Goal: Complete application form

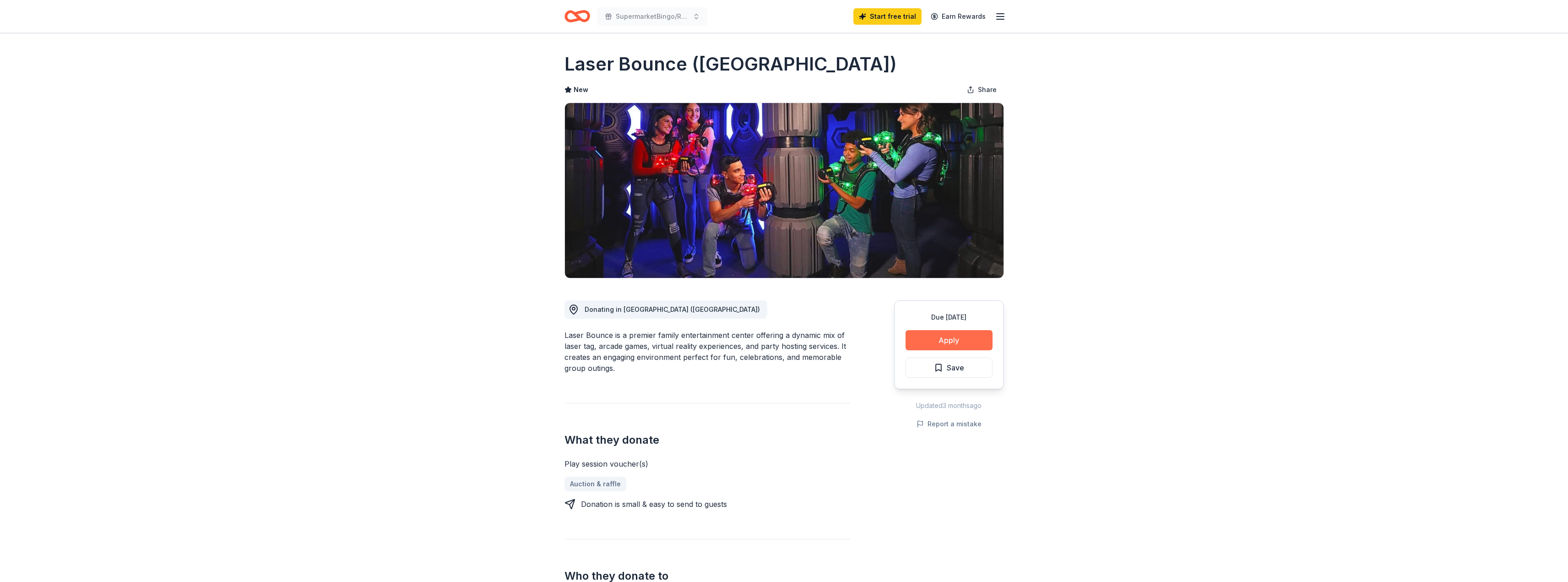
click at [946, 340] on button "Apply" at bounding box center [949, 340] width 87 height 20
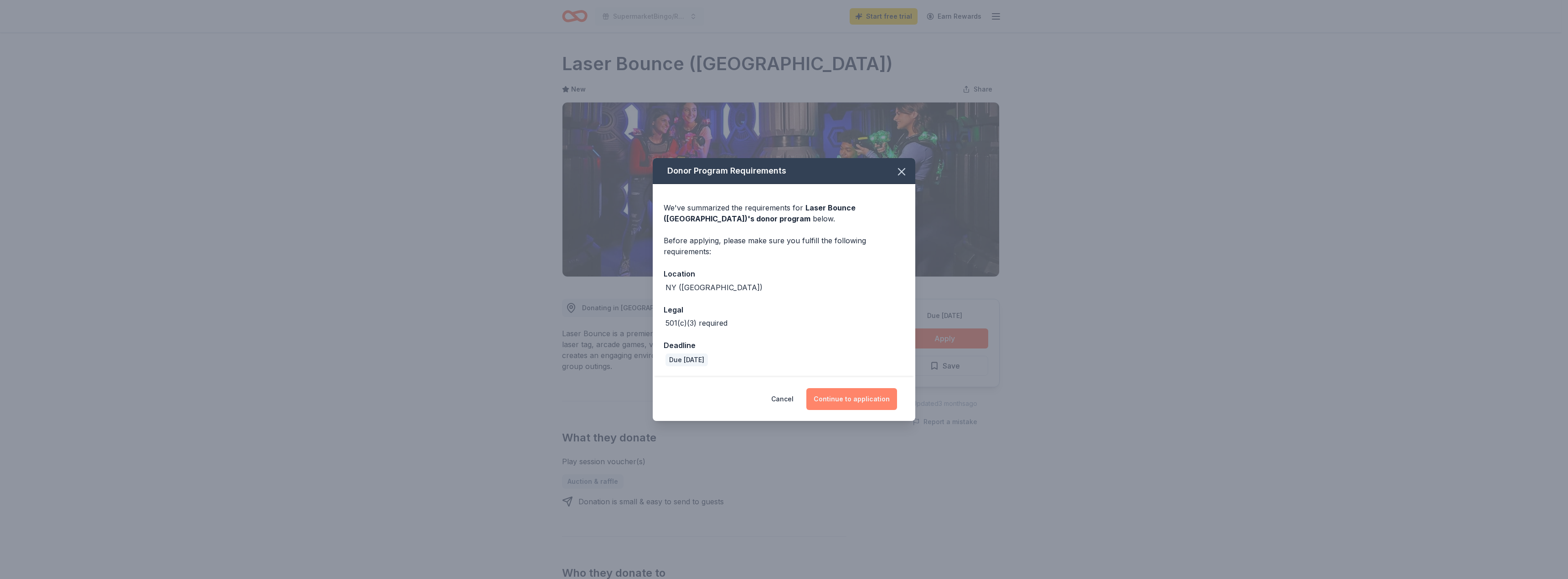
click at [862, 397] on button "Continue to application" at bounding box center [852, 399] width 91 height 22
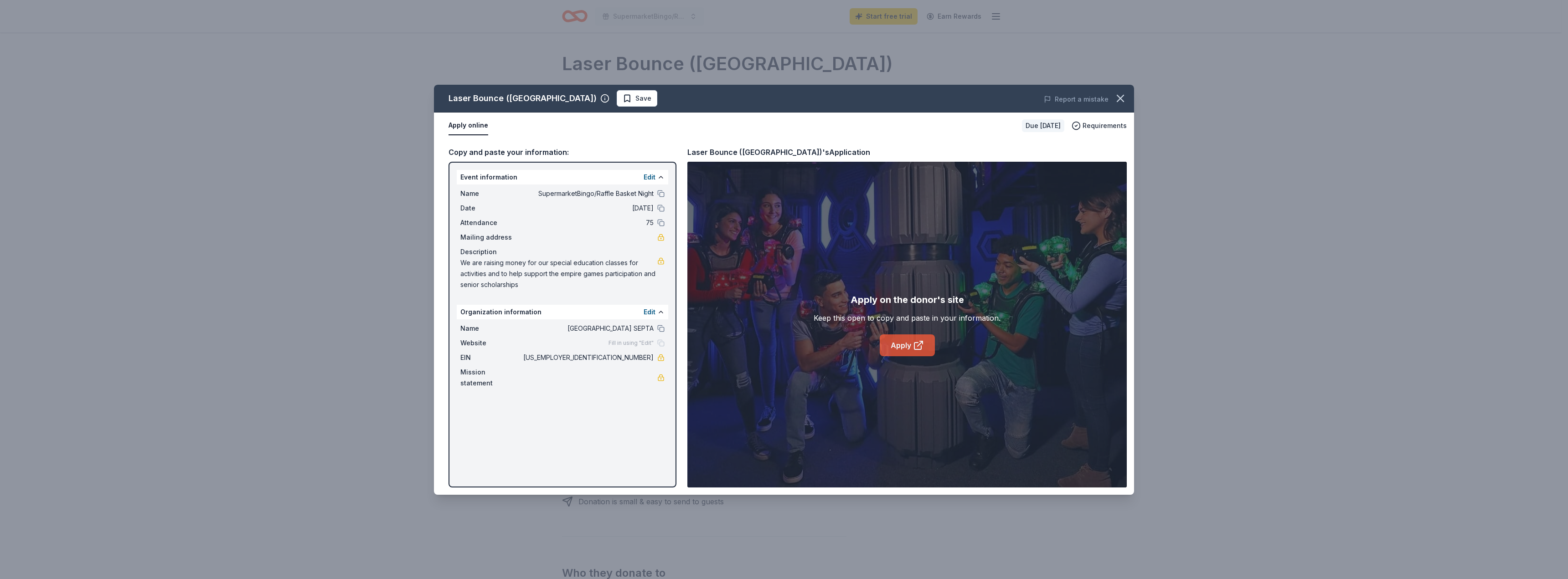
click at [899, 348] on link "Apply" at bounding box center [907, 345] width 55 height 22
click at [460, 122] on button "Apply online" at bounding box center [468, 125] width 40 height 19
click at [1099, 124] on span "Requirements" at bounding box center [1104, 126] width 44 height 11
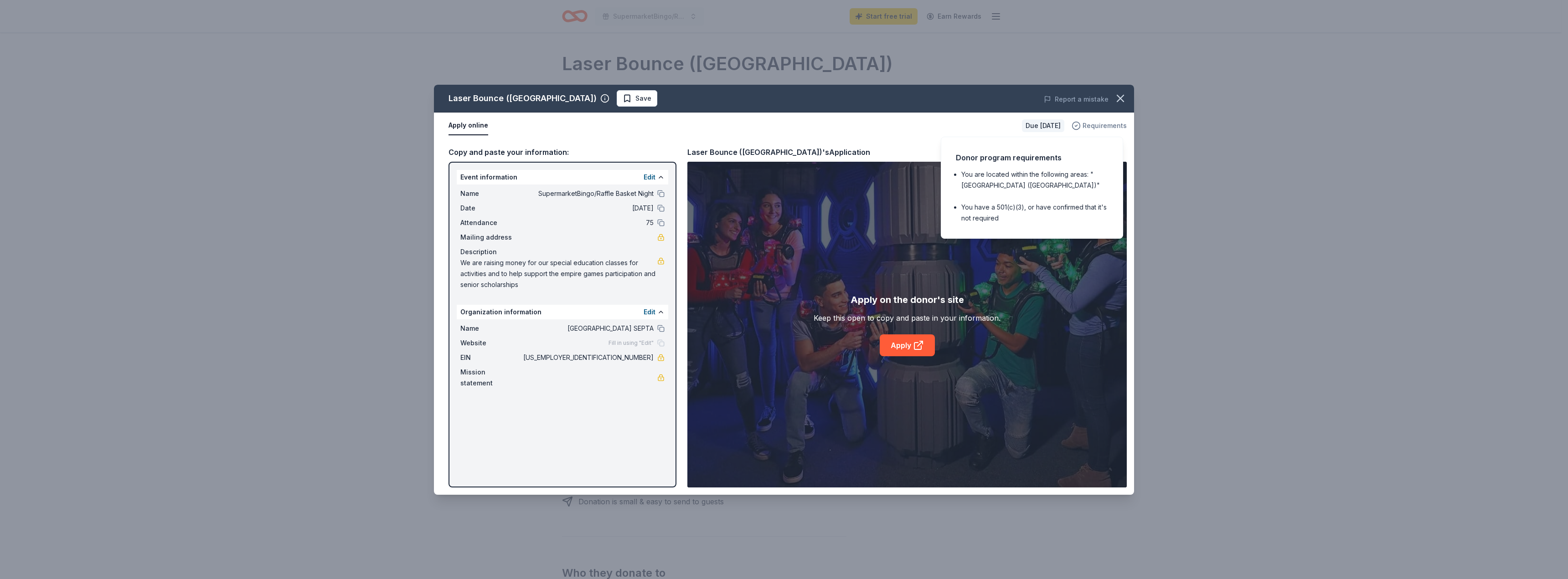
click at [1099, 124] on span "Requirements" at bounding box center [1104, 126] width 44 height 11
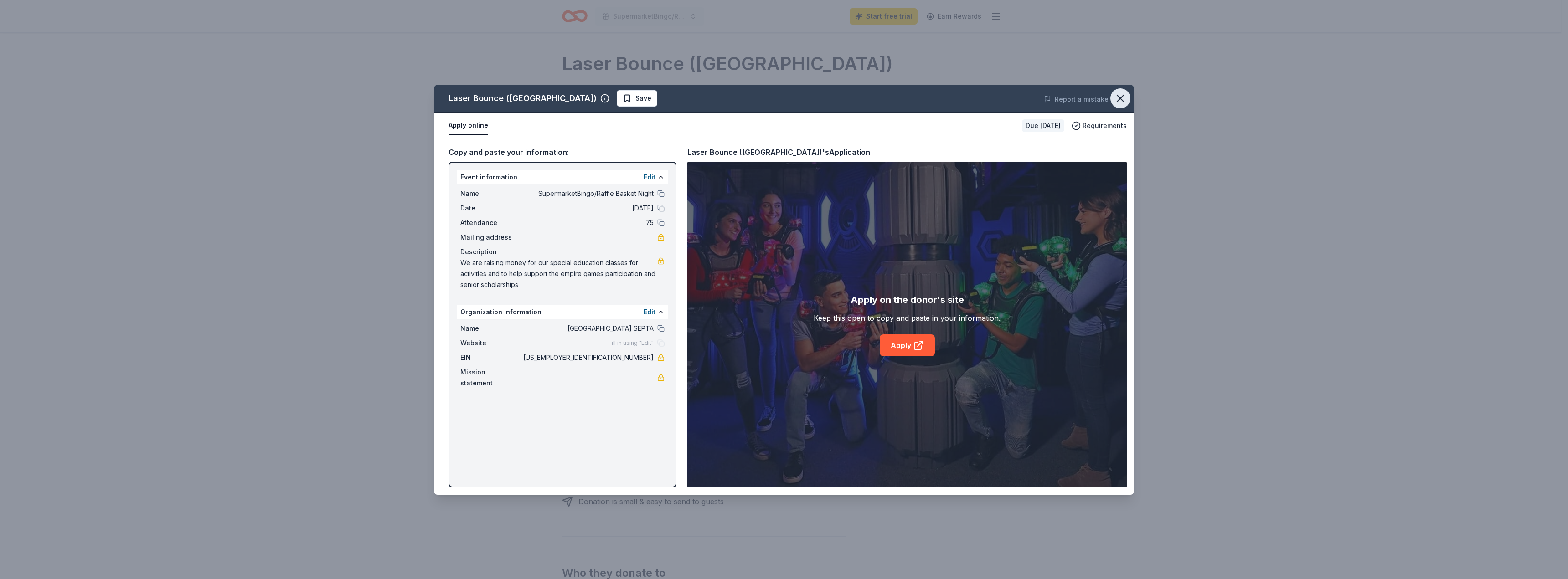
click at [1121, 95] on icon "button" at bounding box center [1120, 98] width 13 height 13
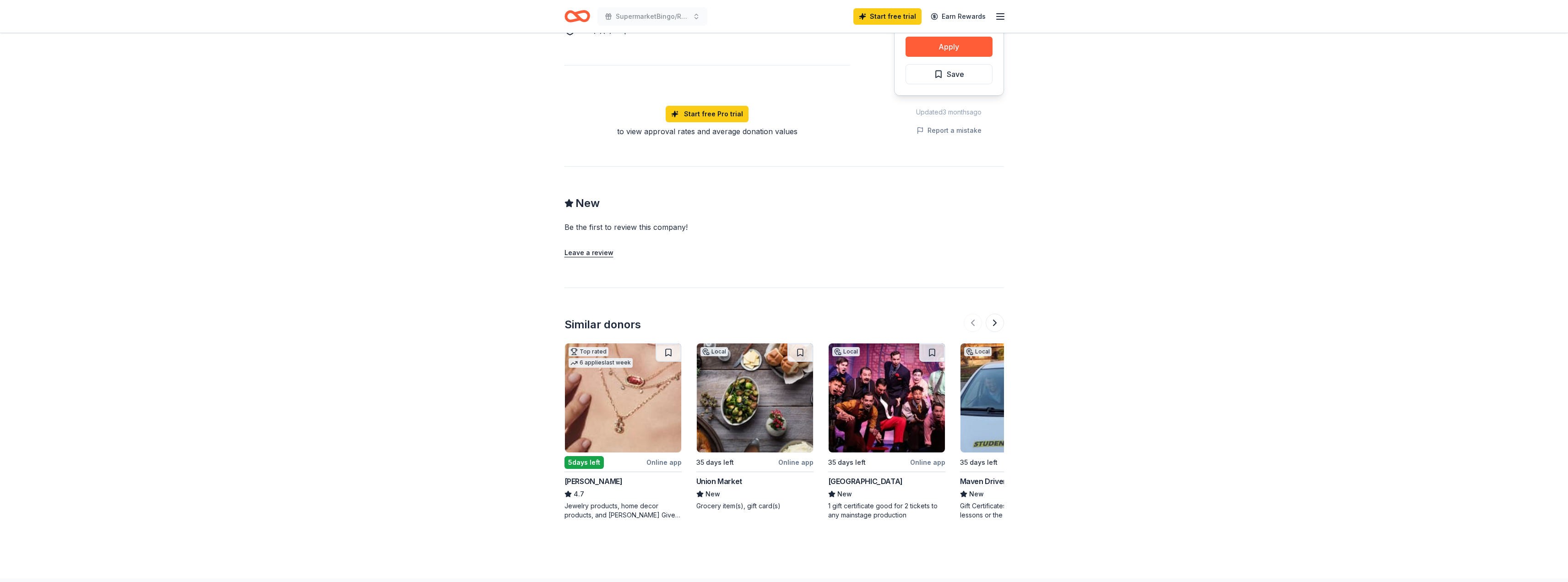
scroll to position [641, 0]
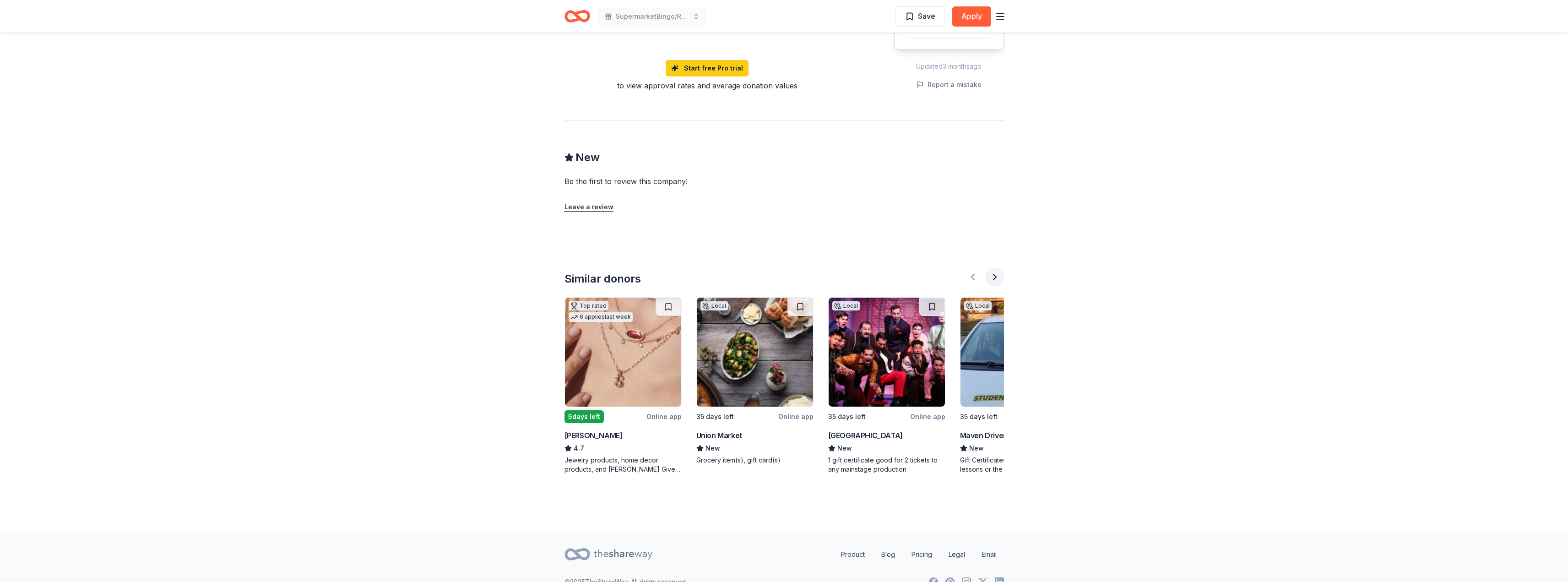
click at [994, 276] on button at bounding box center [995, 277] width 18 height 18
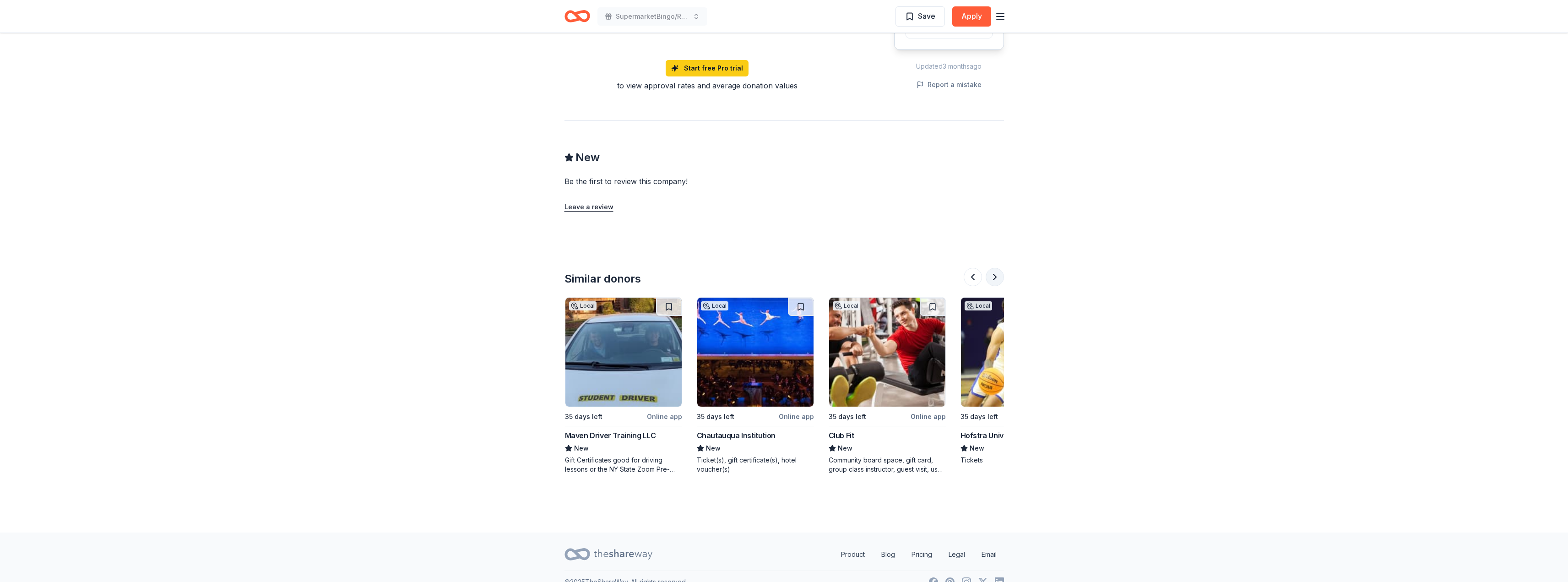
scroll to position [0, 396]
click at [994, 276] on button at bounding box center [995, 277] width 18 height 18
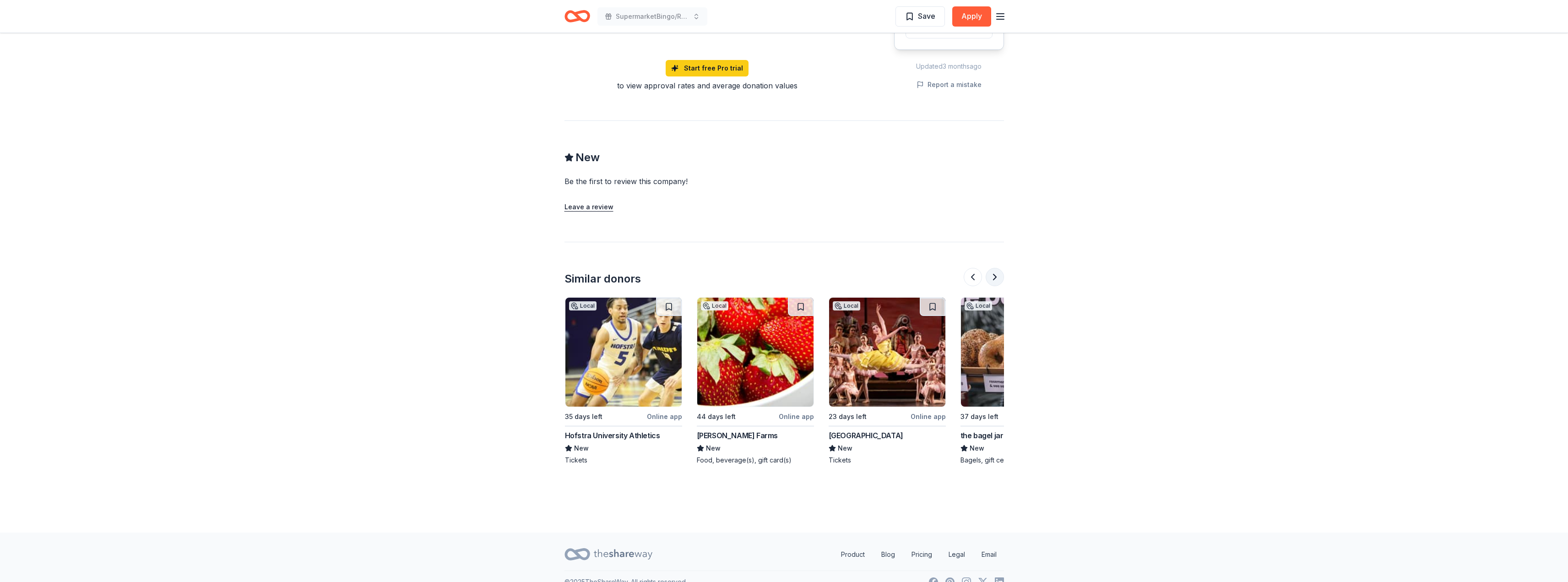
scroll to position [0, 791]
click at [994, 276] on button at bounding box center [995, 277] width 18 height 18
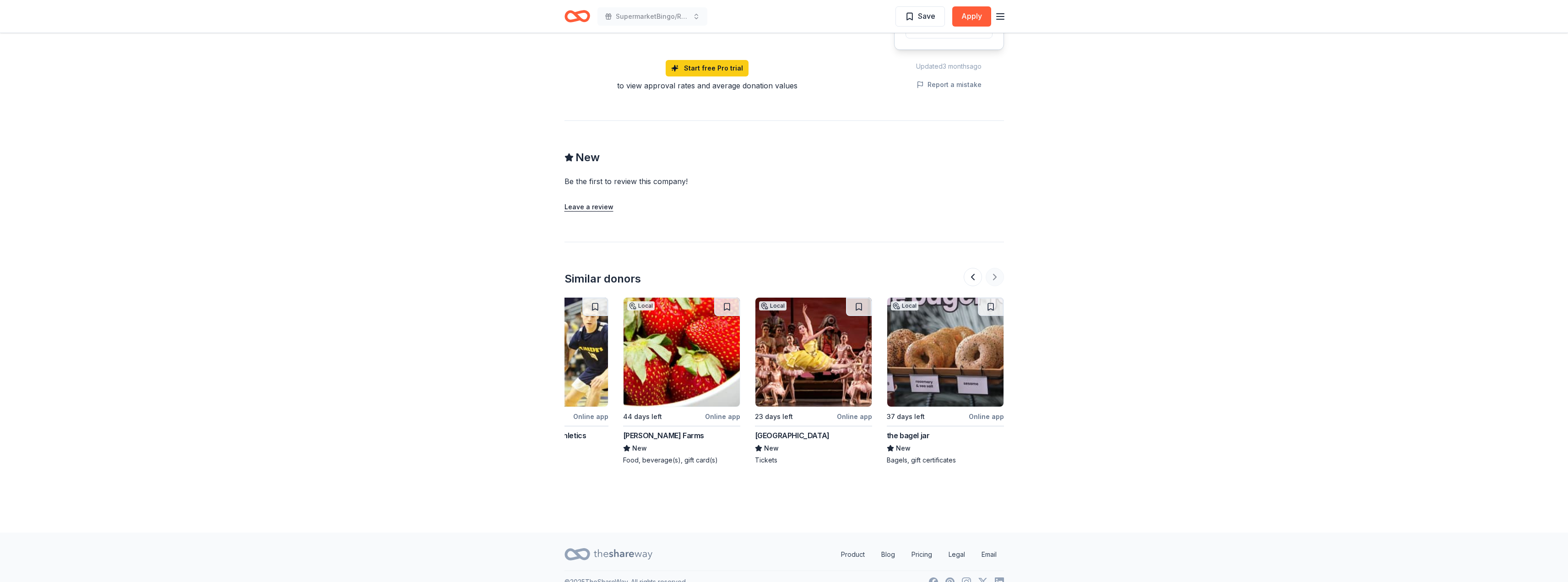
click at [994, 276] on div at bounding box center [984, 277] width 40 height 18
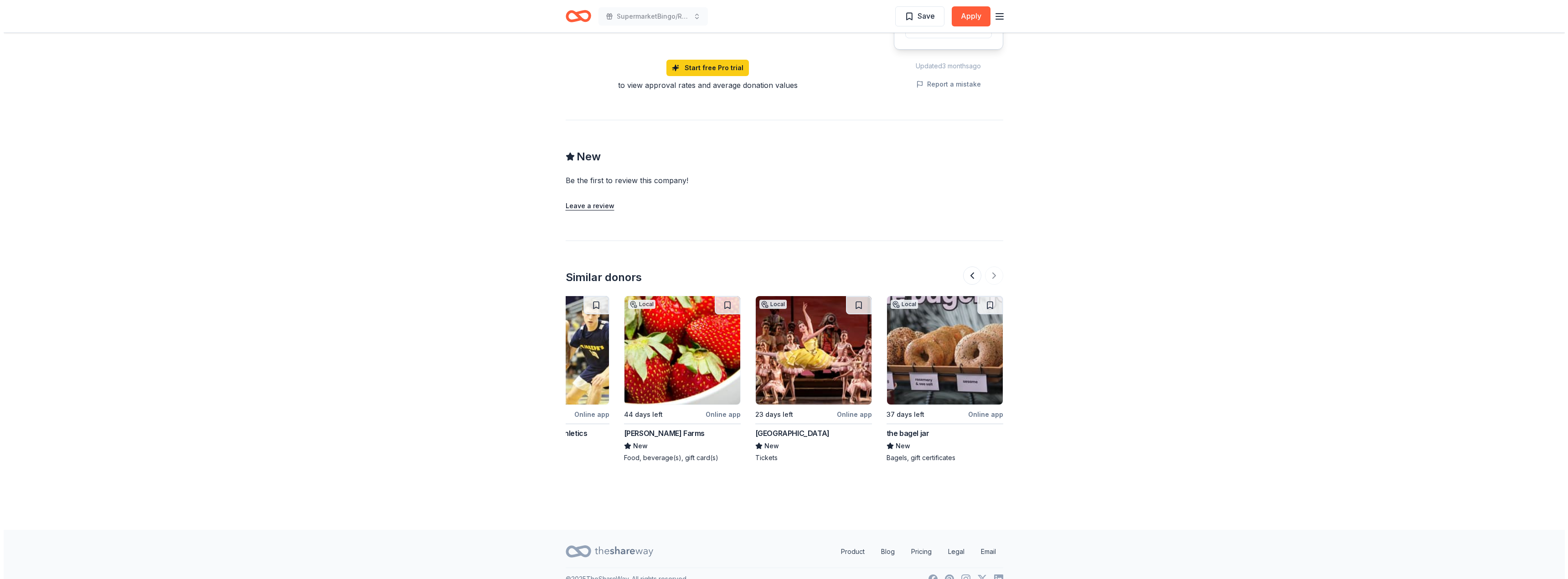
scroll to position [456, 0]
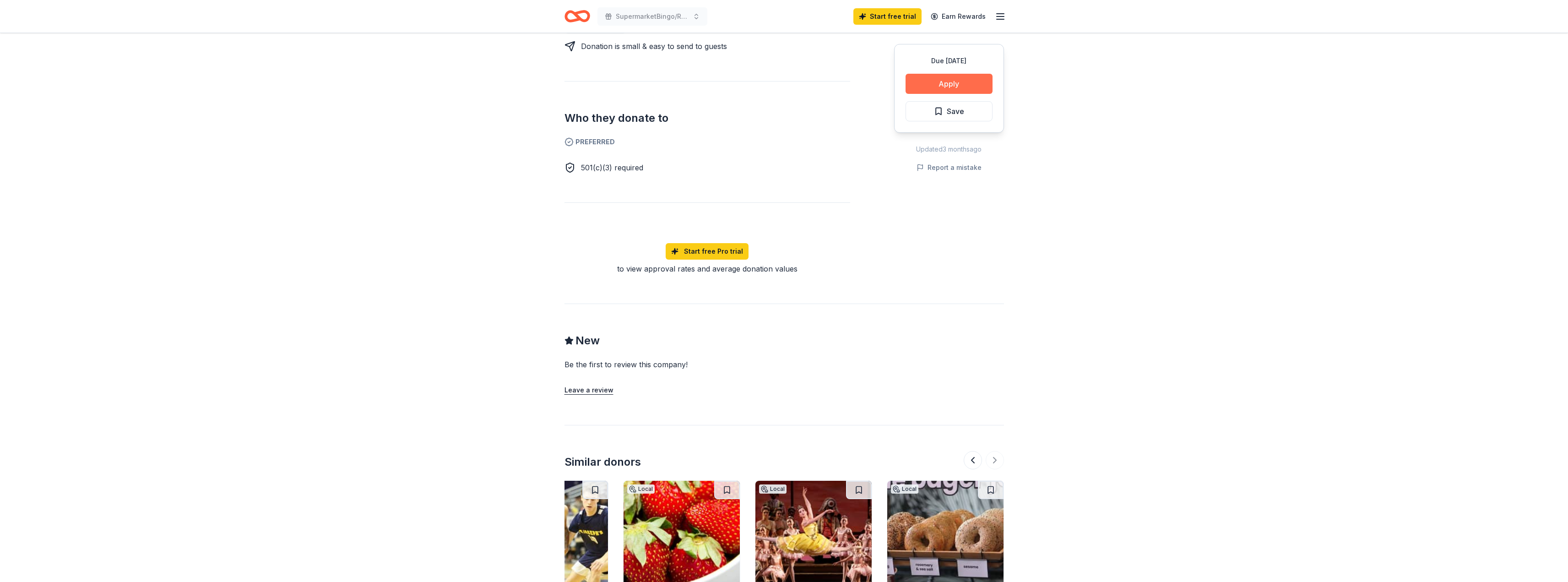
click at [947, 81] on button "Apply" at bounding box center [949, 84] width 87 height 20
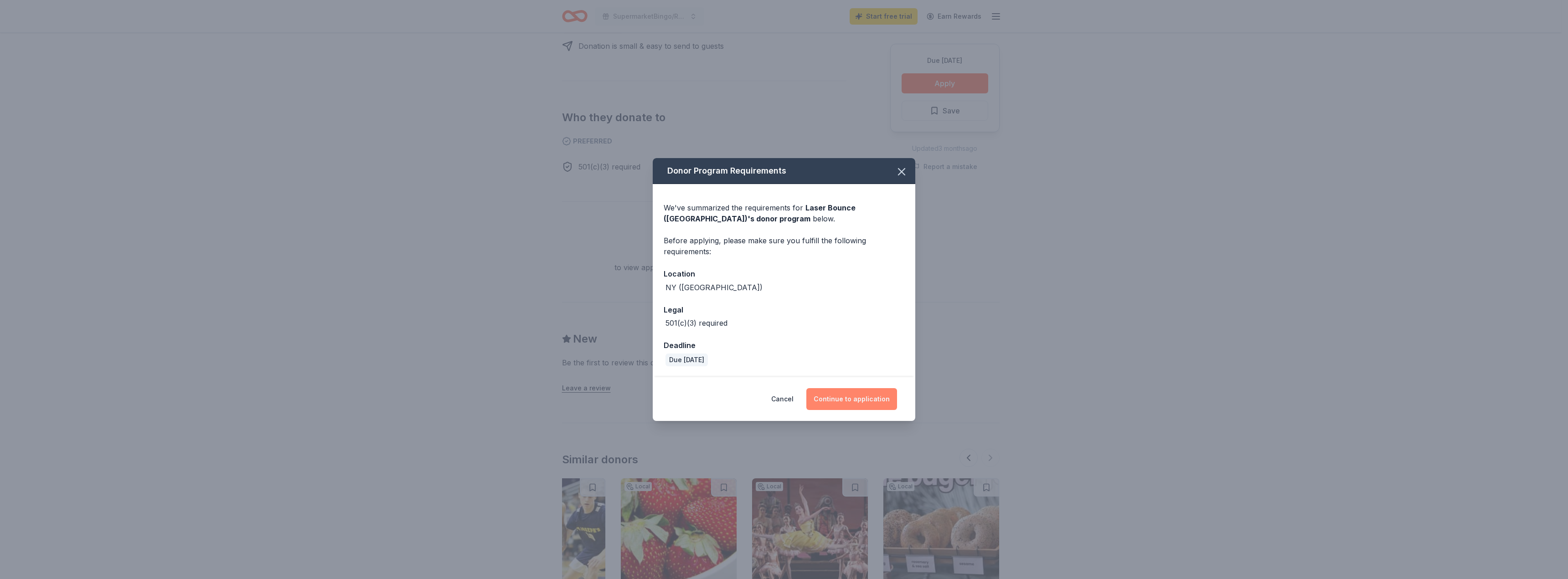
click at [847, 398] on button "Continue to application" at bounding box center [852, 399] width 91 height 22
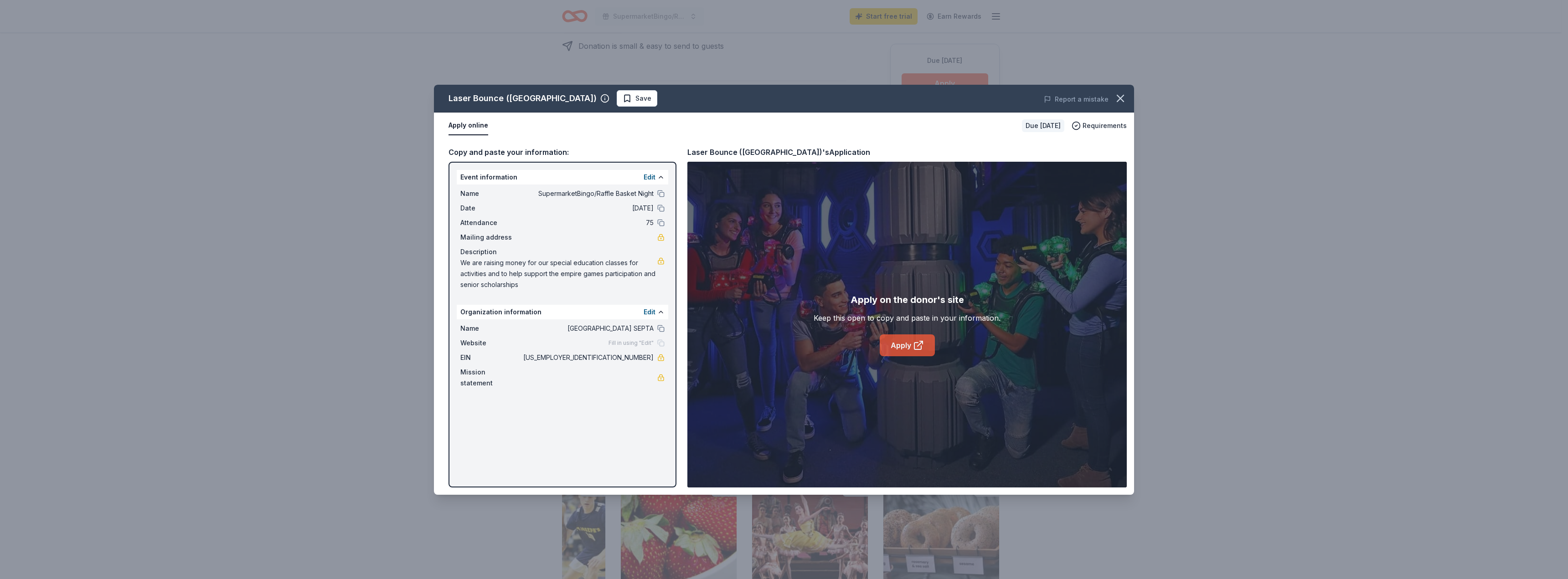
click at [905, 346] on link "Apply" at bounding box center [907, 345] width 55 height 22
